Goal: Task Accomplishment & Management: Manage account settings

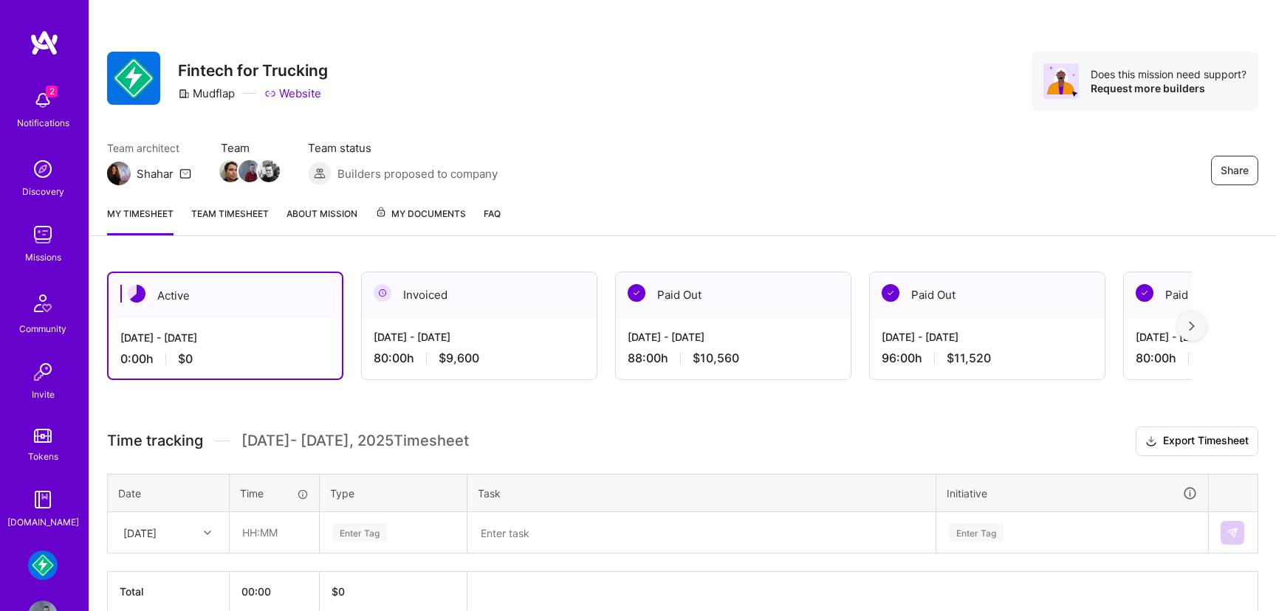
scroll to position [72, 0]
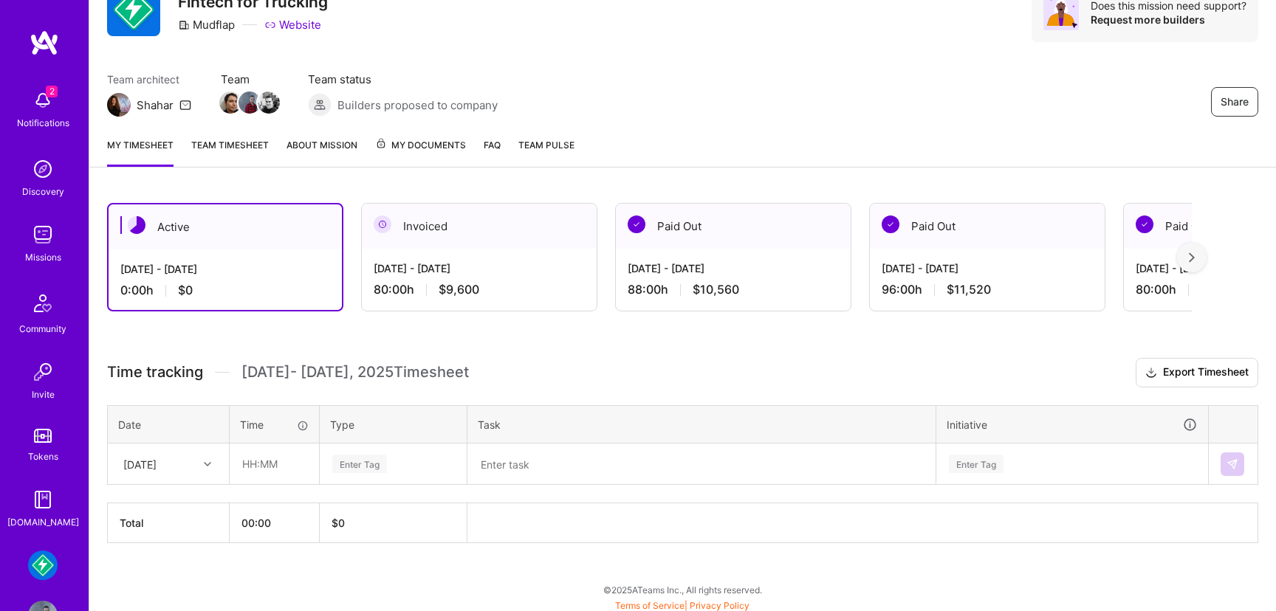
scroll to position [70, 0]
click at [51, 237] on img at bounding box center [43, 235] width 30 height 30
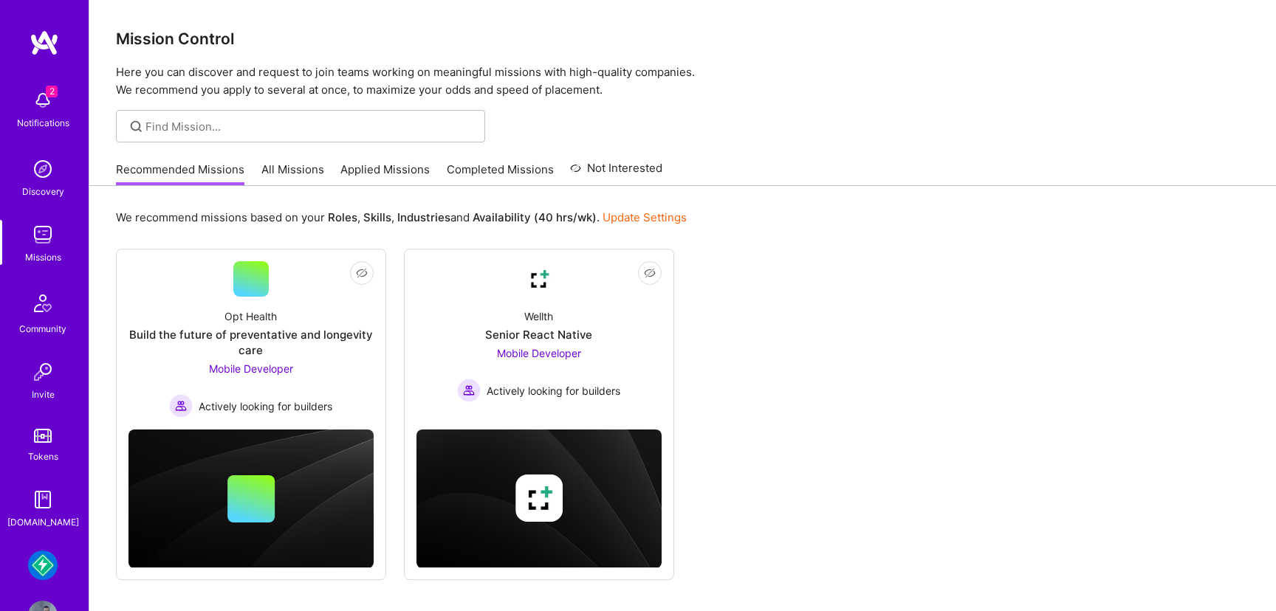
click at [325, 171] on div "Recommended Missions All Missions Applied Missions Completed Missions Not Inter…" at bounding box center [389, 170] width 546 height 32
click at [371, 162] on link "Applied Missions" at bounding box center [384, 174] width 89 height 24
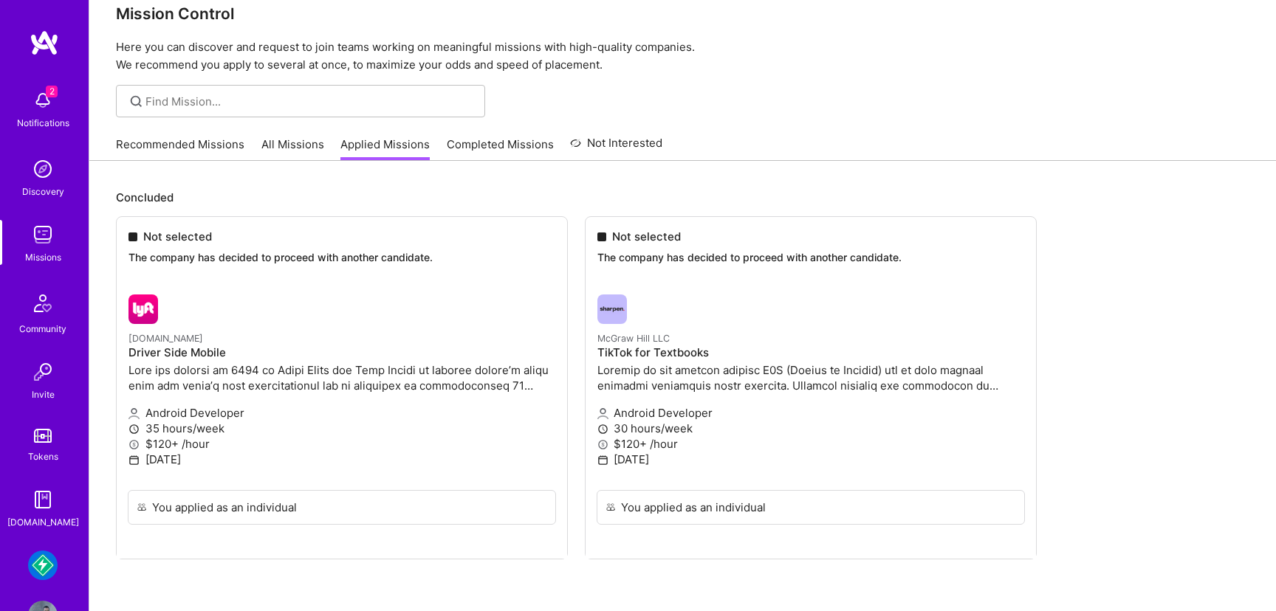
scroll to position [63, 0]
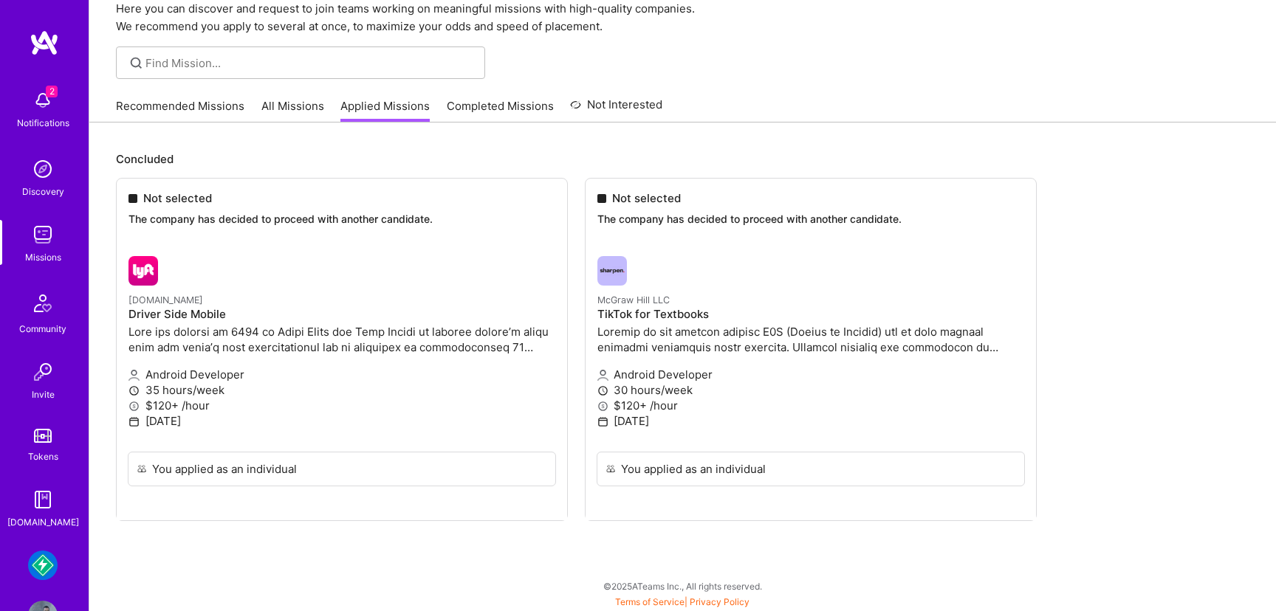
click at [503, 96] on div "Recommended Missions All Missions Applied Missions Completed Missions Not Inter…" at bounding box center [389, 106] width 546 height 32
click at [504, 106] on link "Completed Missions" at bounding box center [500, 110] width 107 height 24
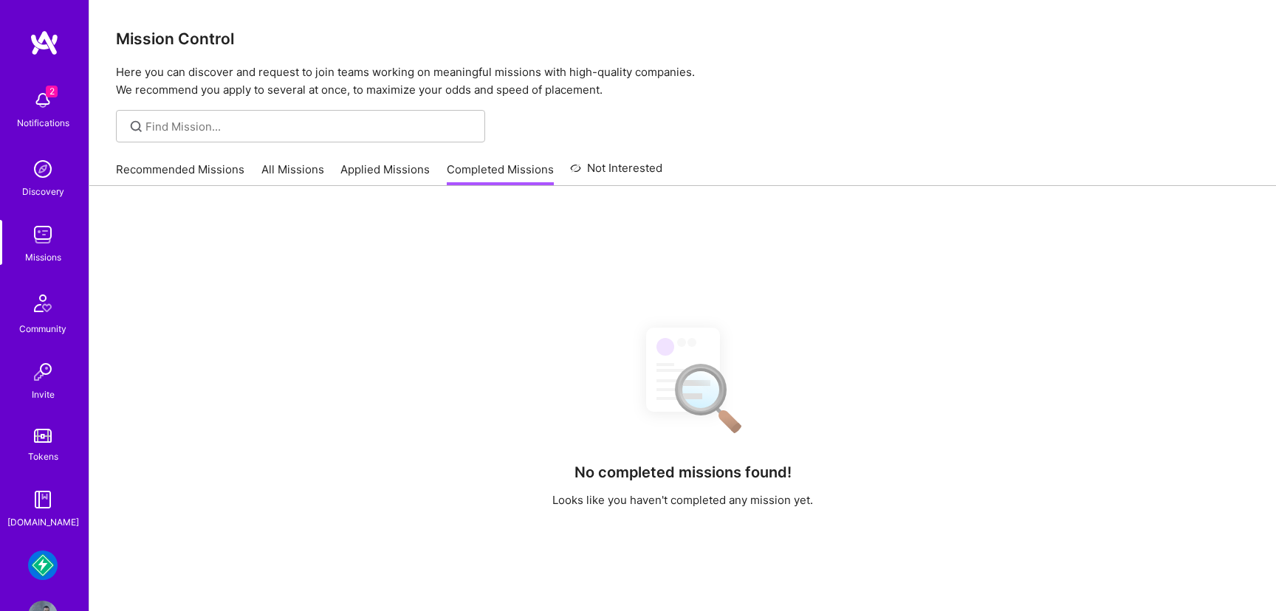
click at [618, 172] on link "Not Interested" at bounding box center [616, 172] width 92 height 27
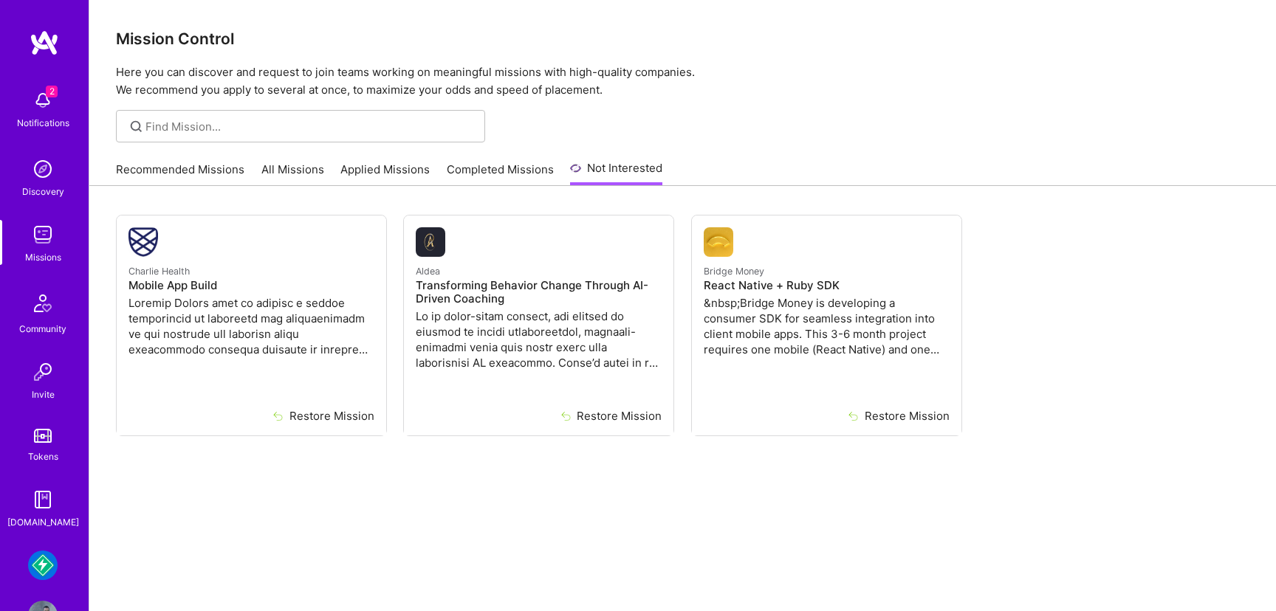
click at [159, 173] on link "Recommended Missions" at bounding box center [180, 174] width 128 height 24
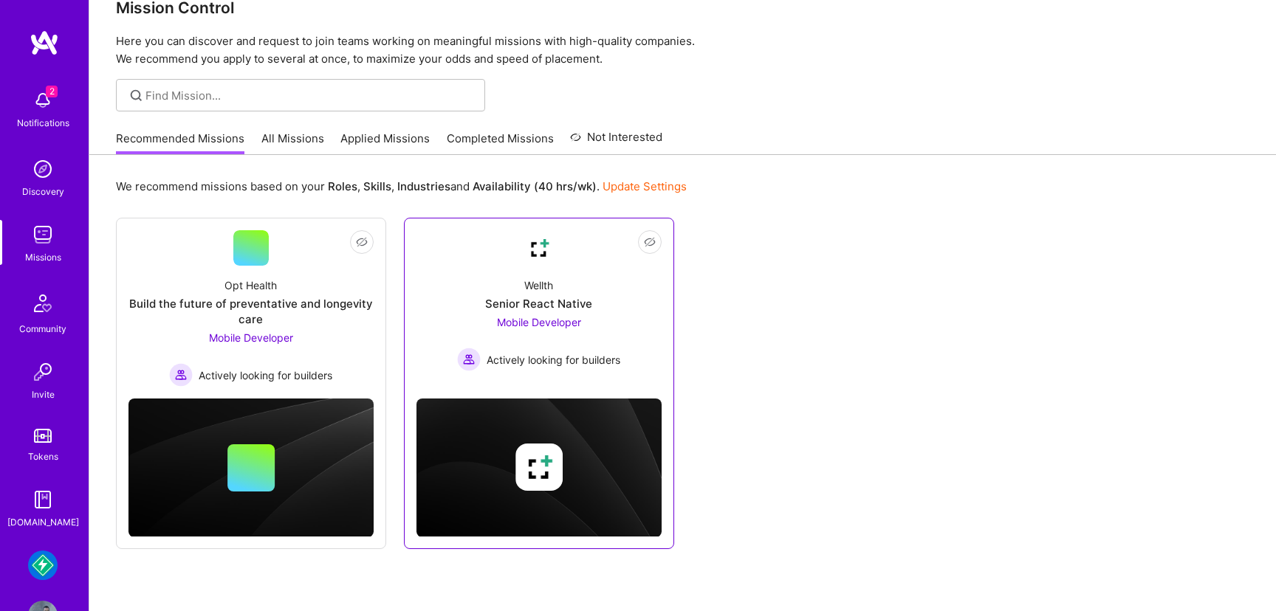
scroll to position [33, 0]
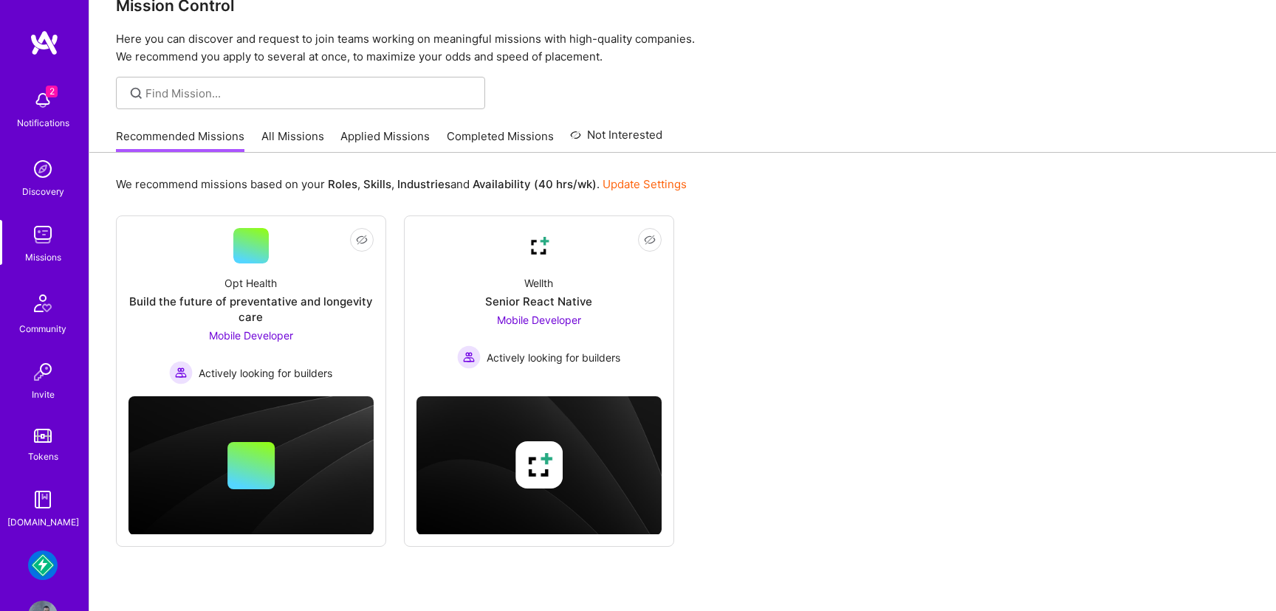
click at [635, 188] on link "Update Settings" at bounding box center [644, 184] width 84 height 14
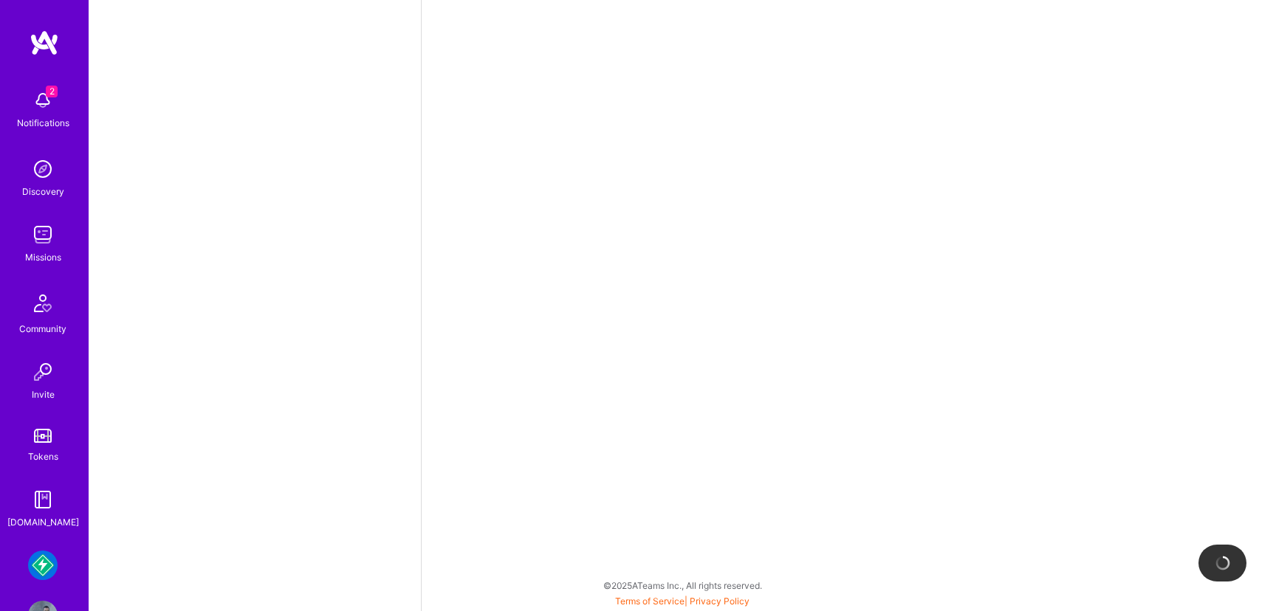
select select "CA"
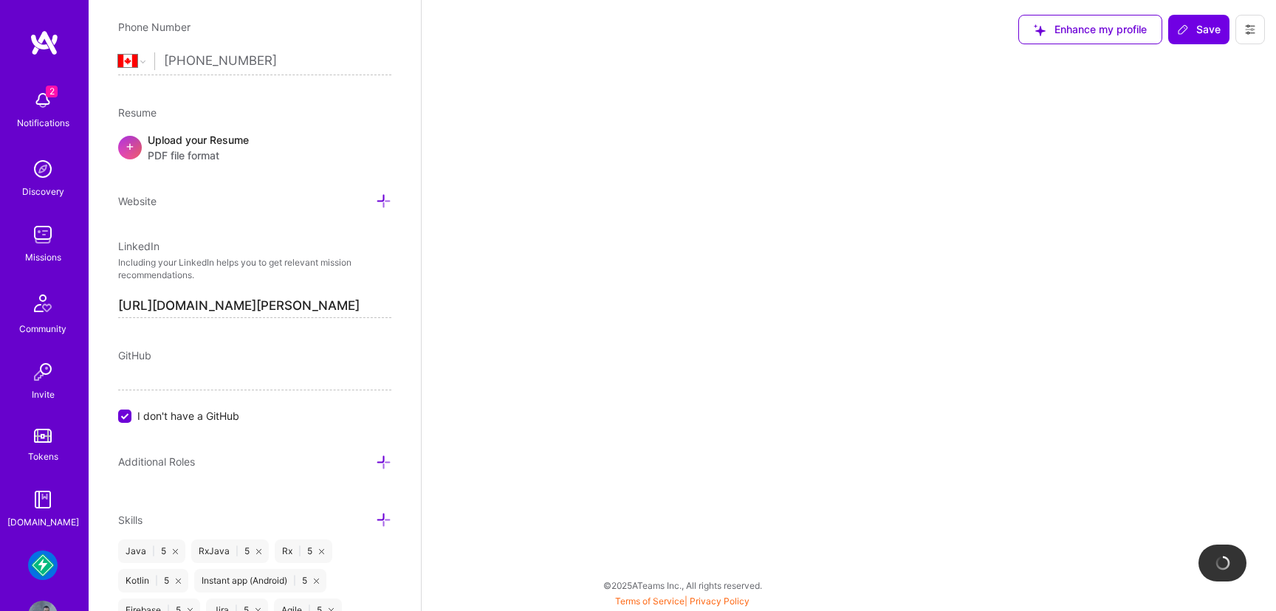
select select "Right Now"
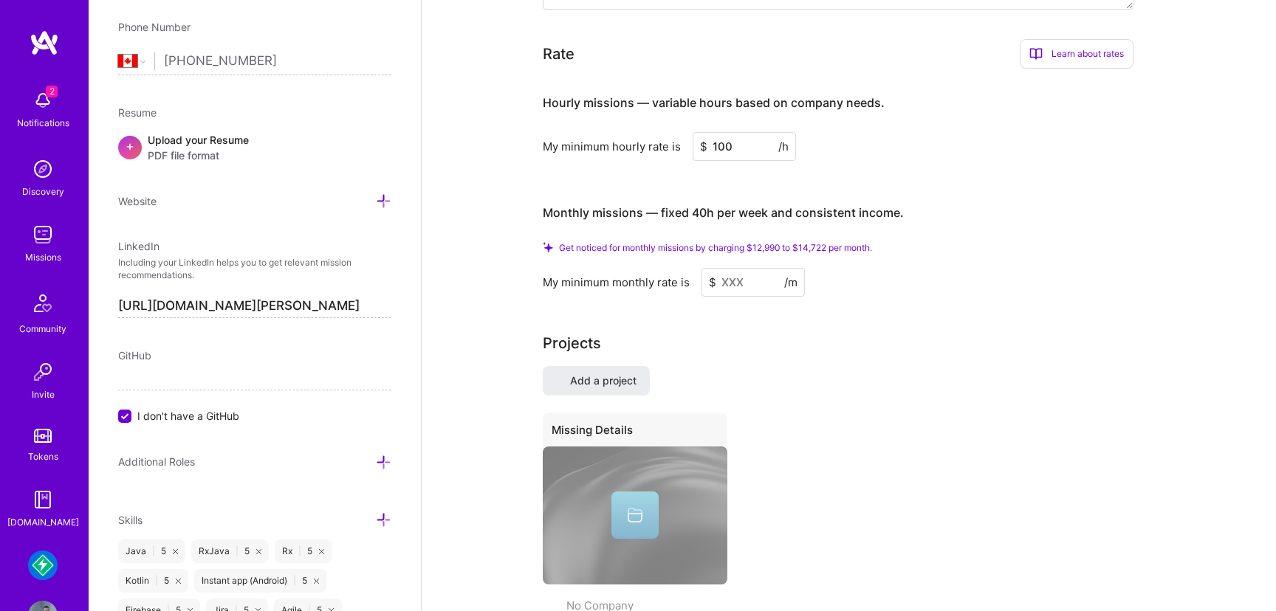
scroll to position [872, 0]
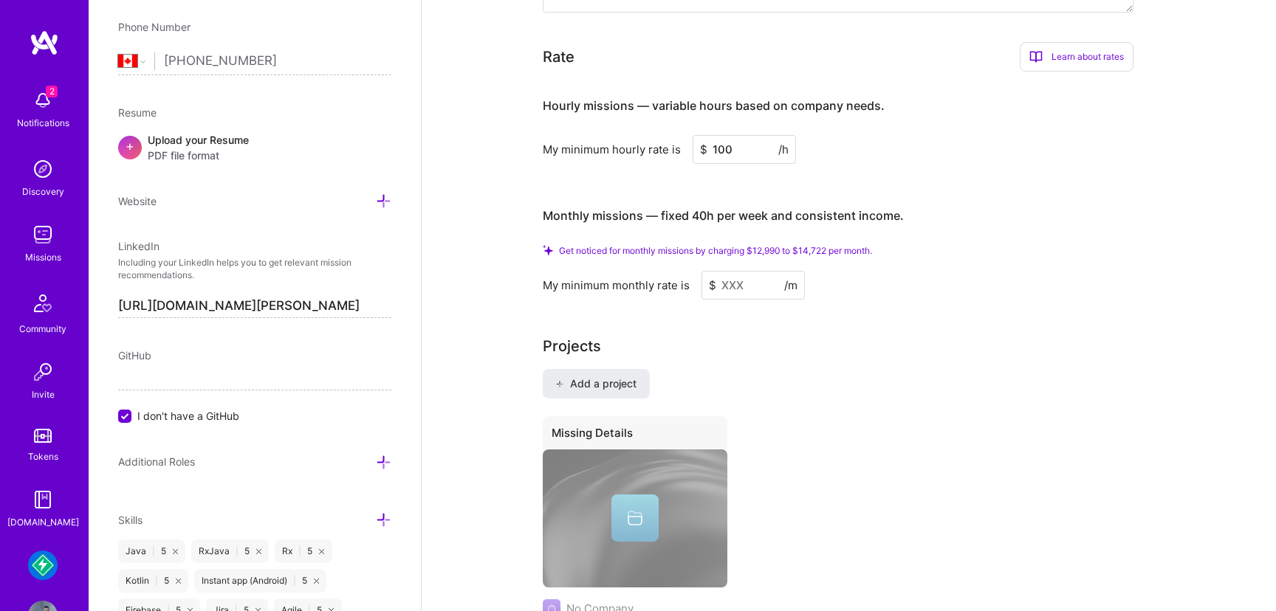
click at [724, 271] on input at bounding box center [752, 285] width 103 height 29
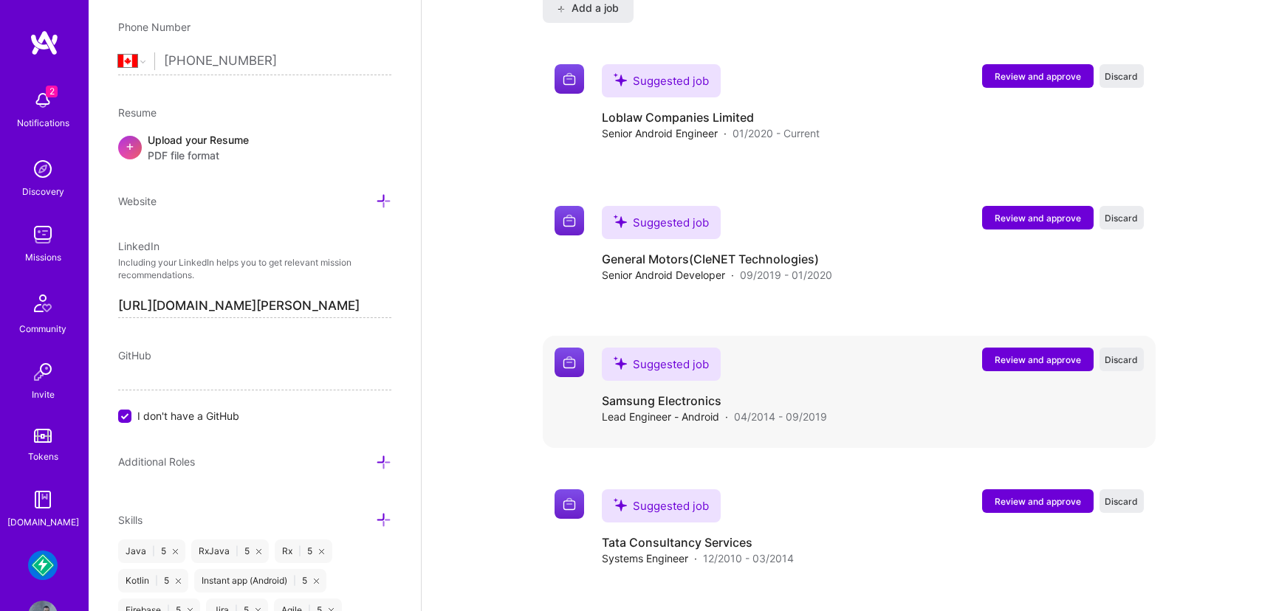
scroll to position [1642, 0]
click at [1040, 70] on span "Review and approve" at bounding box center [1037, 76] width 86 height 13
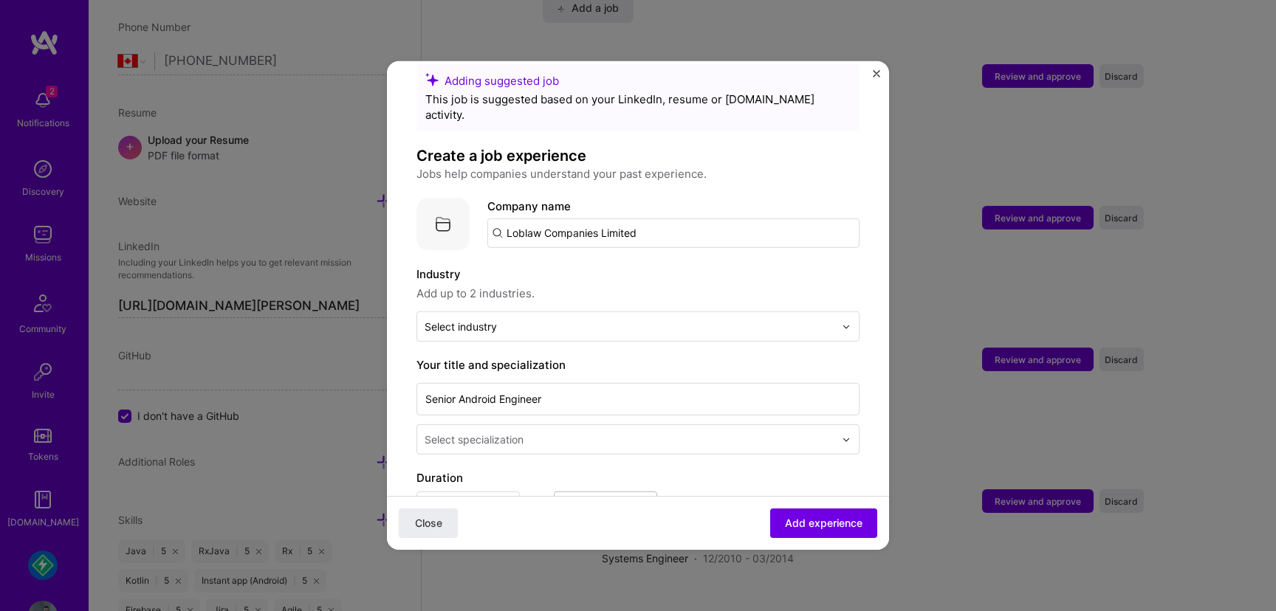
scroll to position [32, 0]
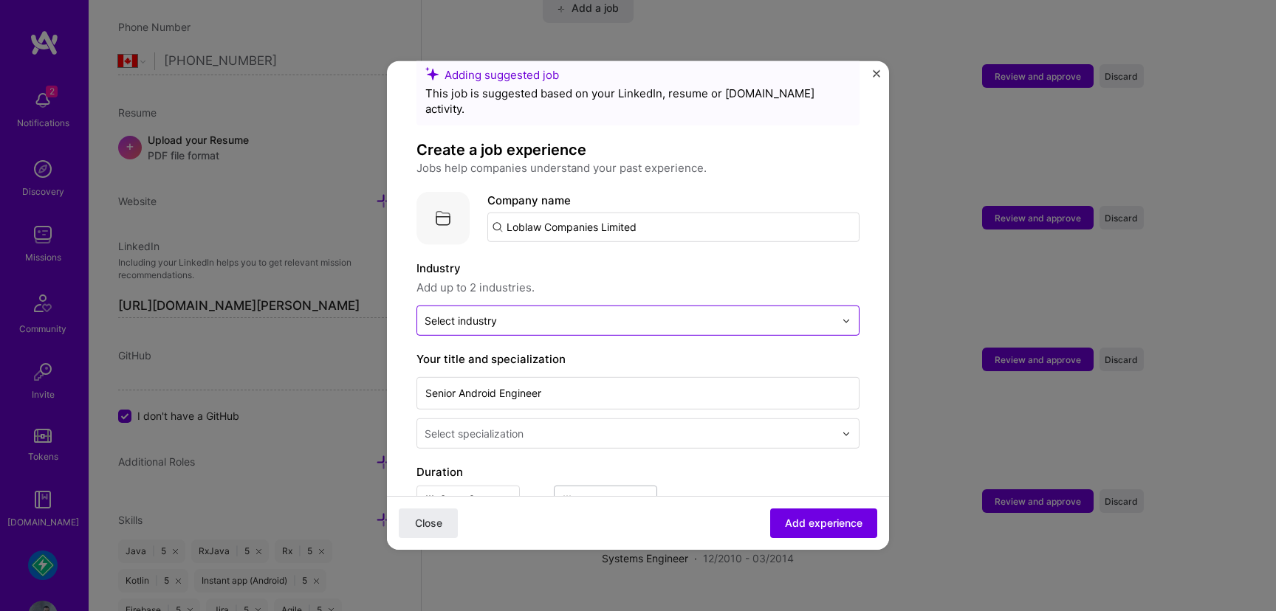
click at [740, 313] on input "text" at bounding box center [629, 321] width 410 height 16
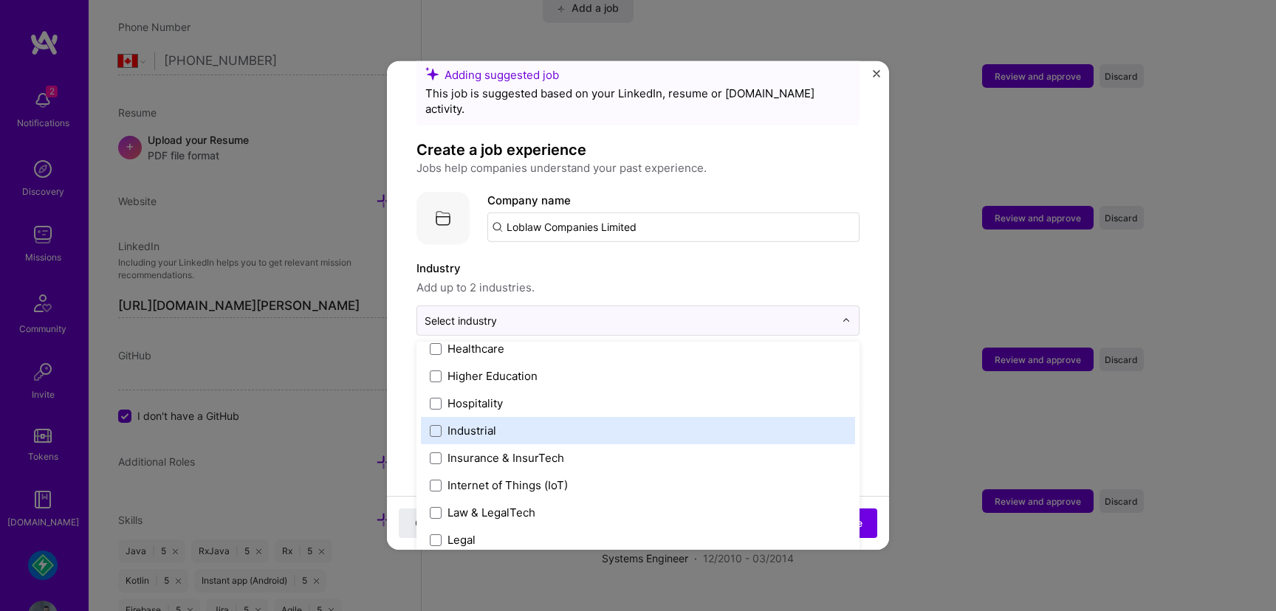
scroll to position [1902, 0]
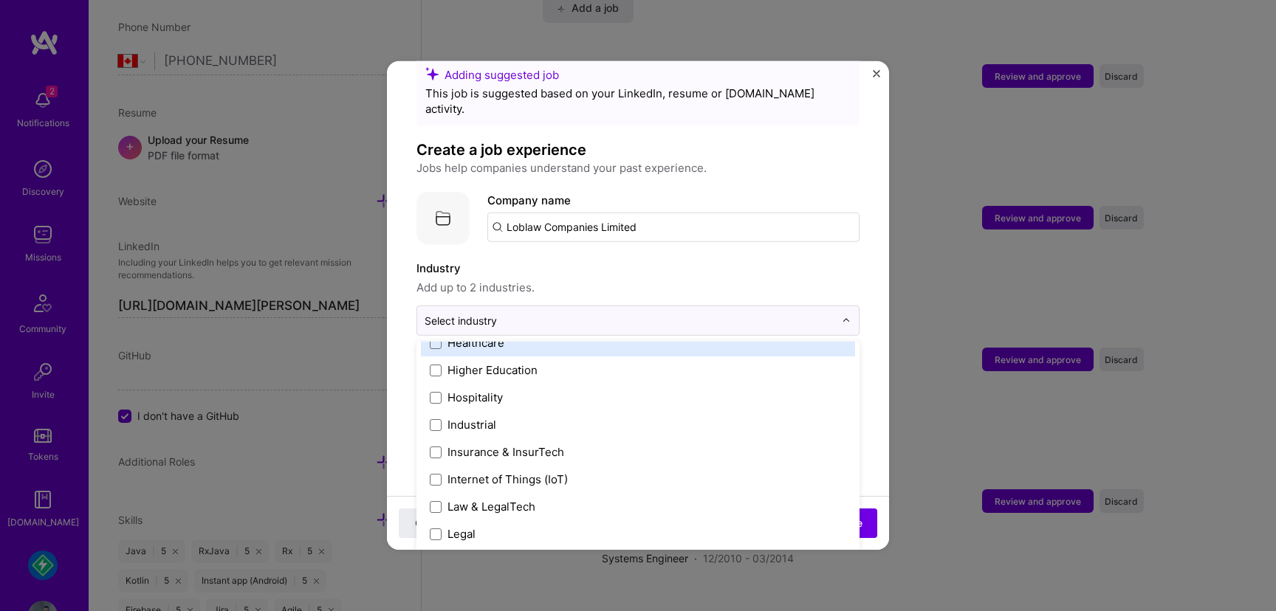
click at [875, 71] on img "Close" at bounding box center [876, 73] width 7 height 7
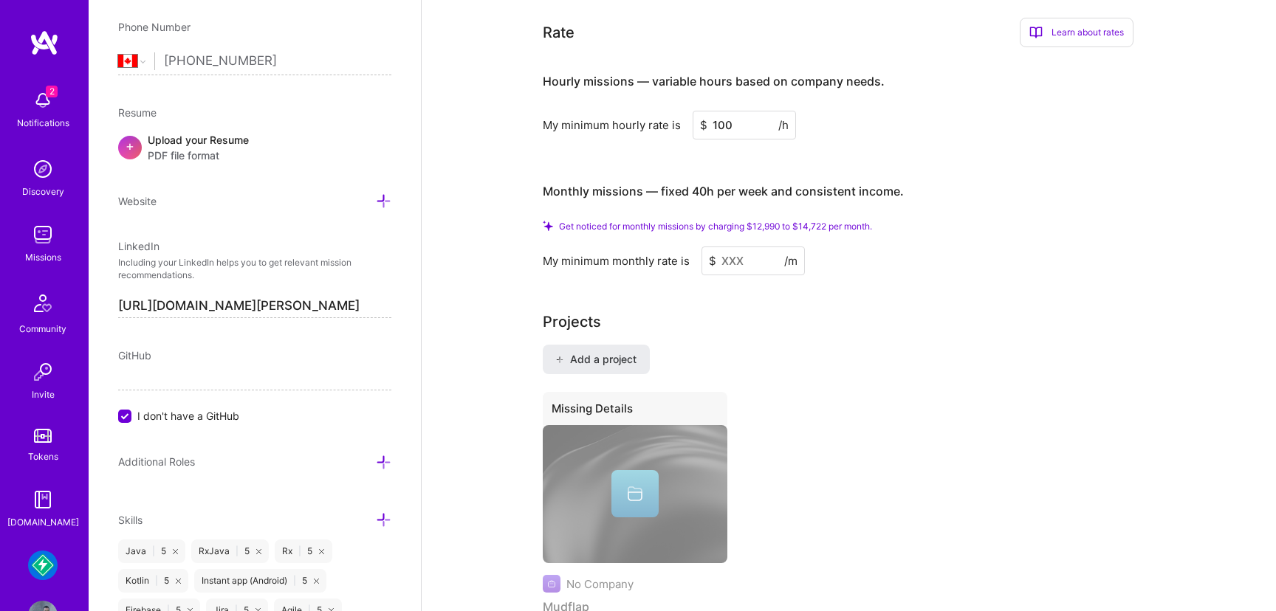
scroll to position [534, 0]
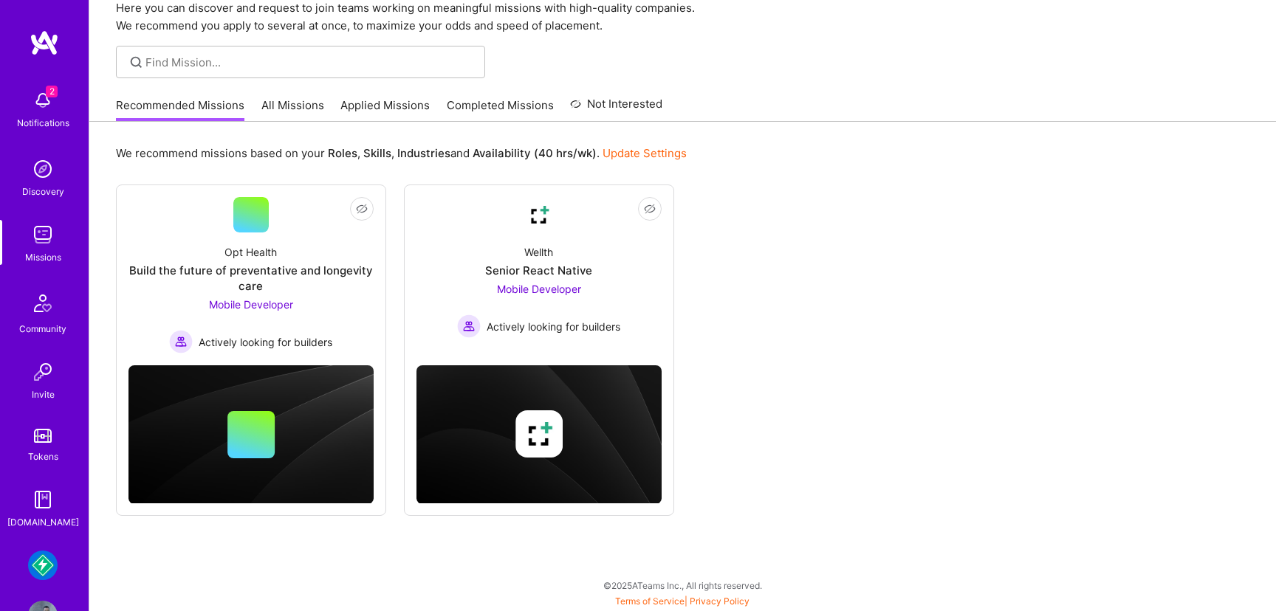
scroll to position [33, 0]
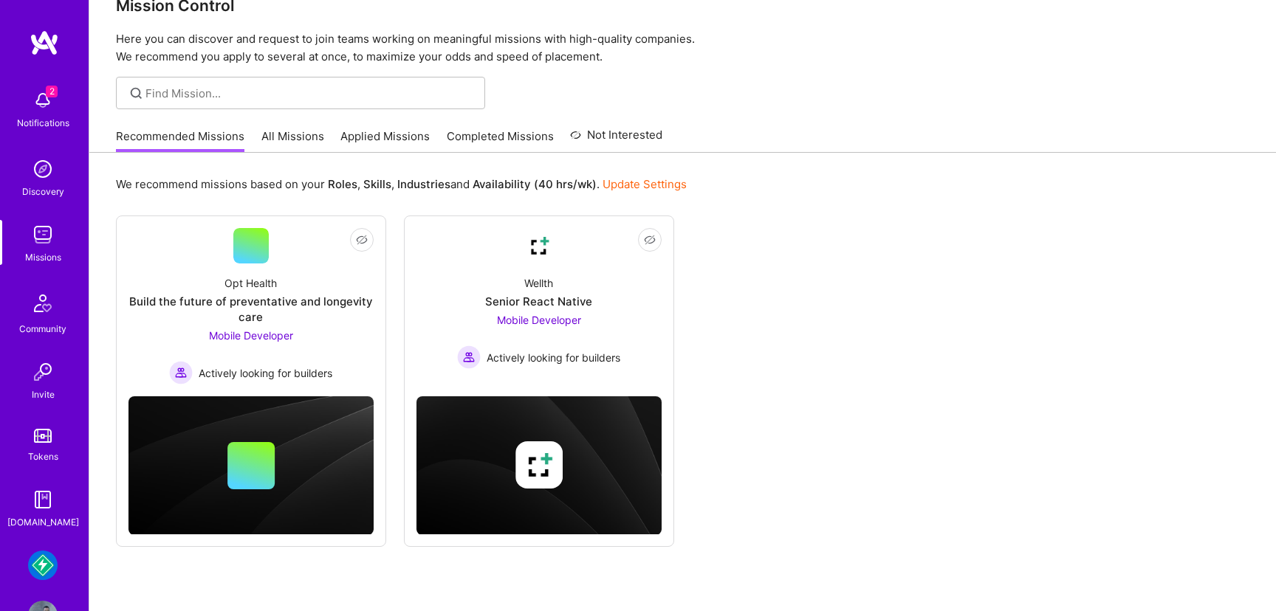
click at [44, 563] on img at bounding box center [43, 566] width 30 height 30
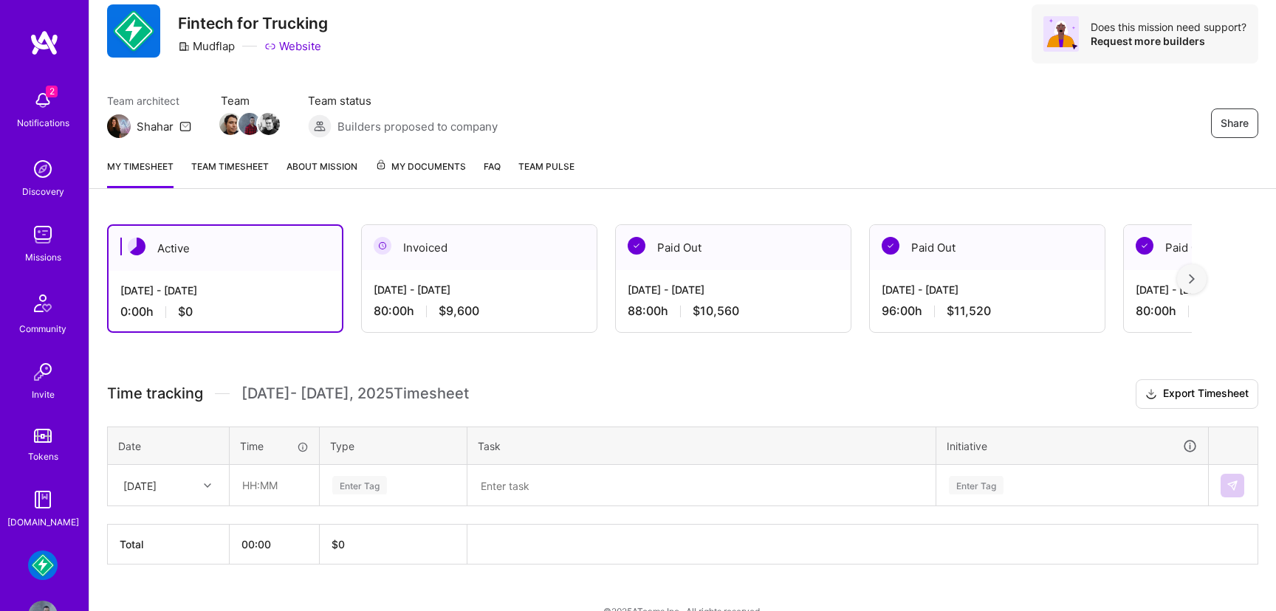
scroll to position [49, 0]
